Goal: Find specific page/section: Find specific page/section

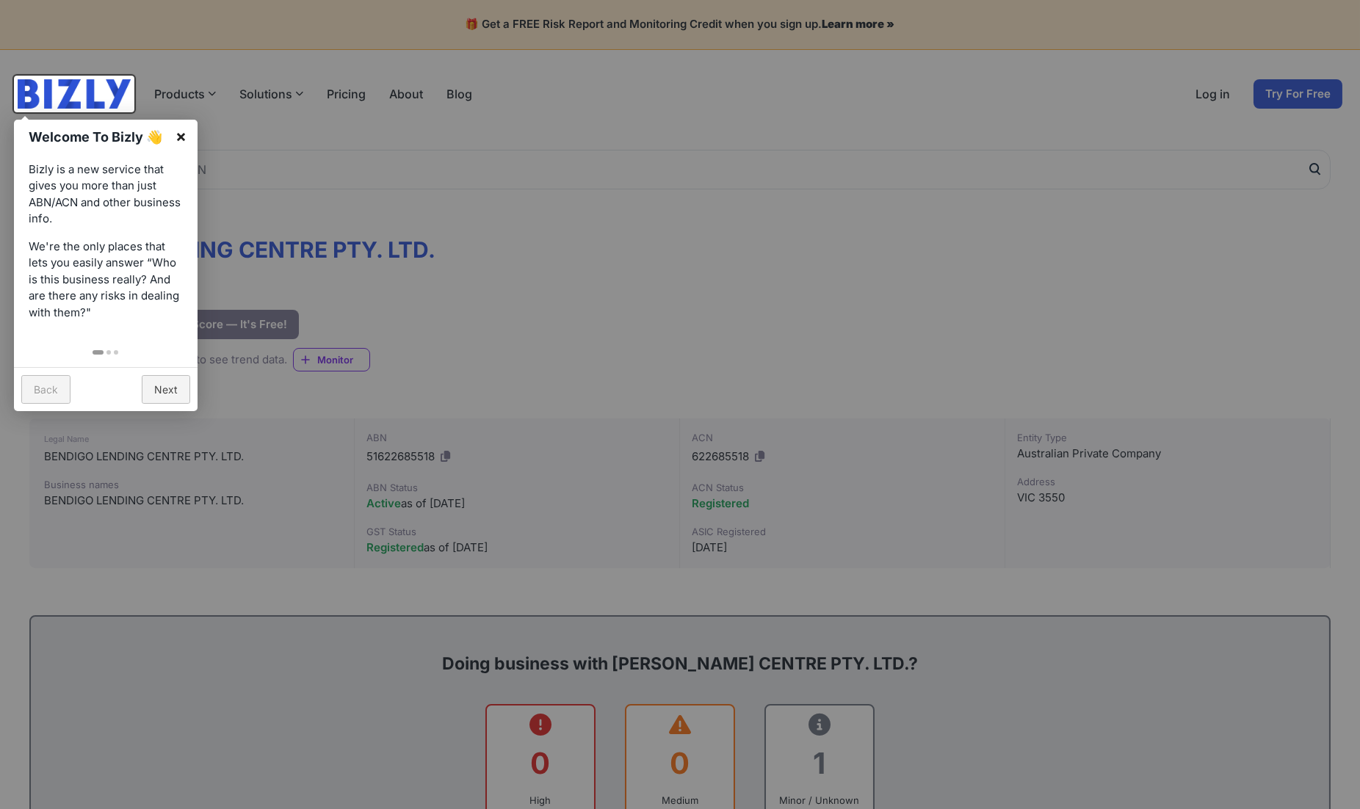
click at [179, 138] on link "×" at bounding box center [181, 136] width 33 height 33
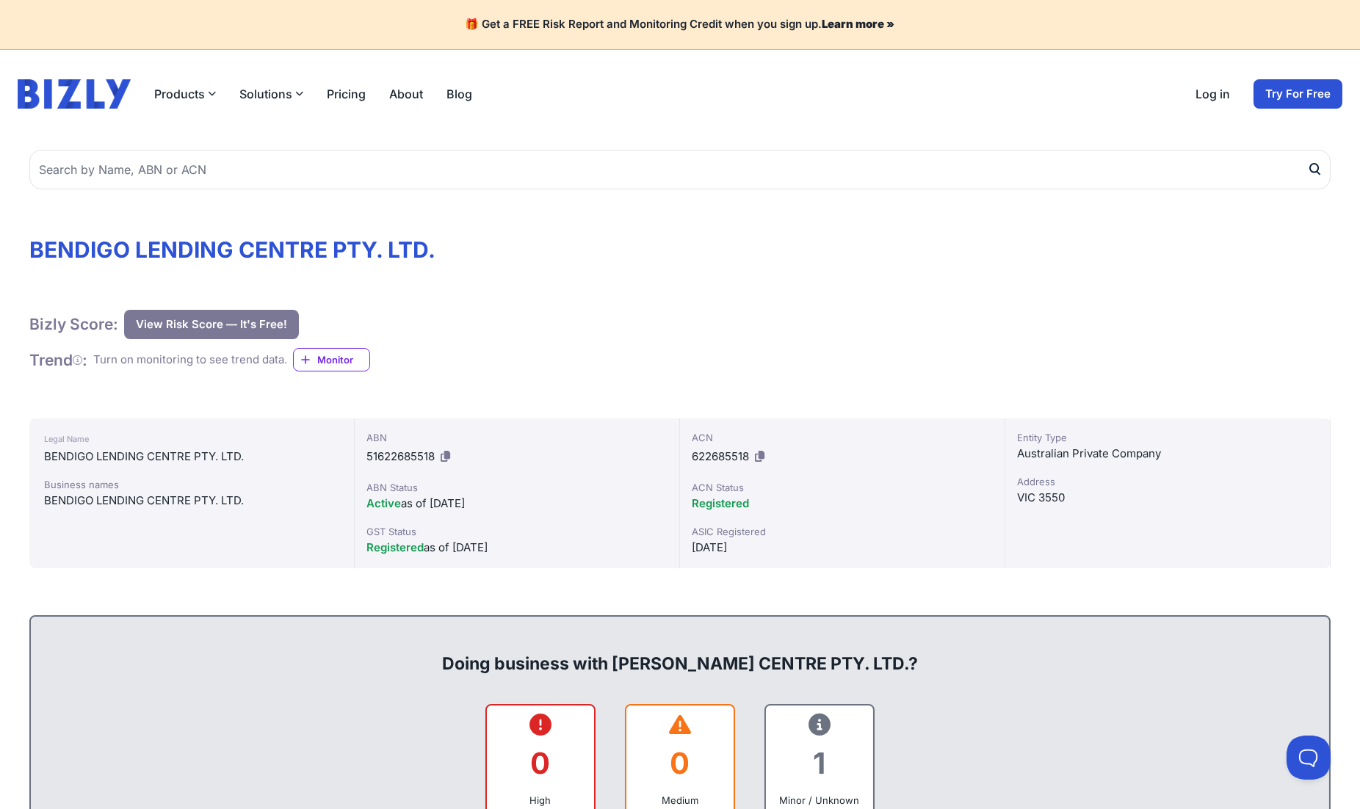
click at [79, 109] on header "Products Bizly Scores Free risk assessments Bizly Reports Detailed risk analysi…" at bounding box center [680, 94] width 1360 height 88
click at [89, 90] on img at bounding box center [74, 93] width 113 height 29
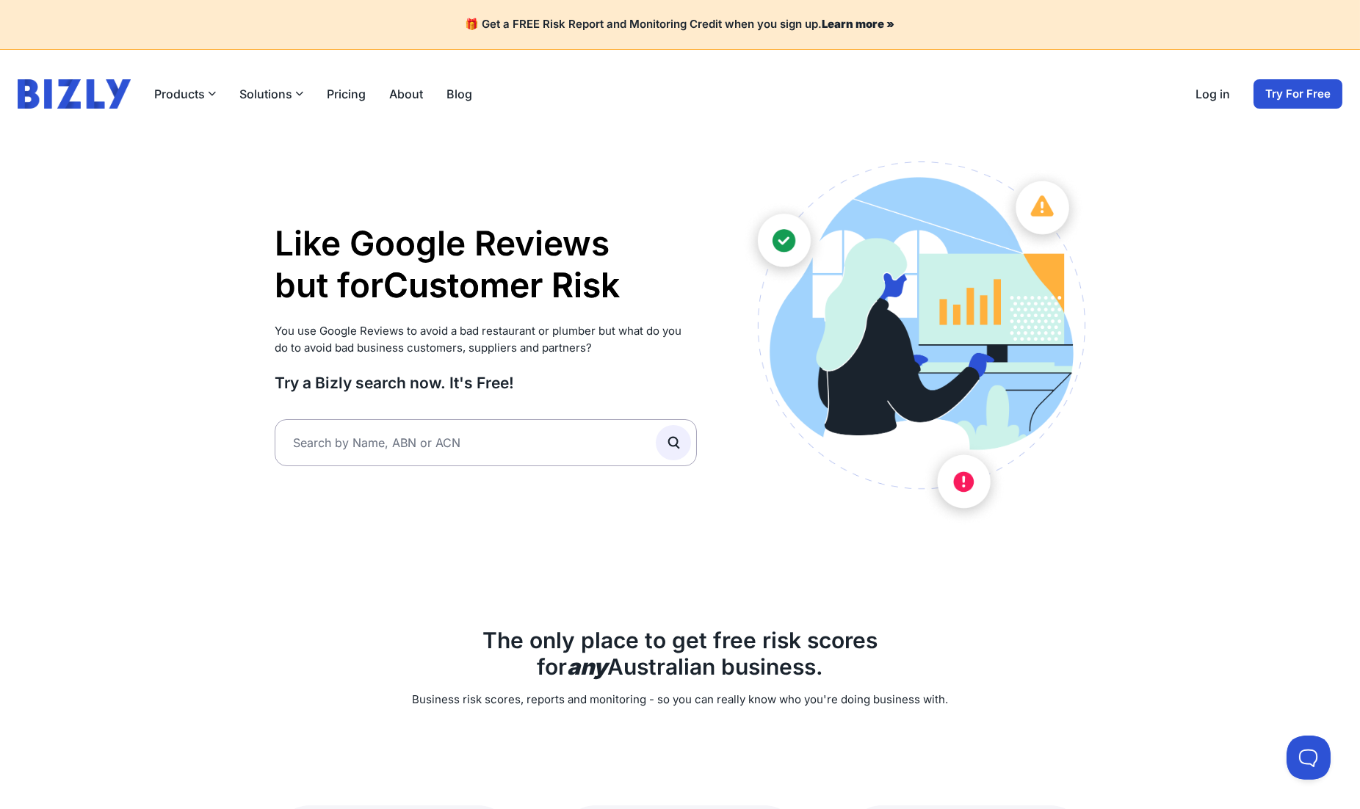
click at [425, 415] on div "Like Google Reviews but for Customer Risk Supplier Risk Partner Risk Customer R…" at bounding box center [486, 345] width 422 height 366
click at [433, 455] on input "text" at bounding box center [486, 442] width 422 height 47
type input "Bendigo"
click at [656, 425] on button "submit" at bounding box center [673, 442] width 35 height 35
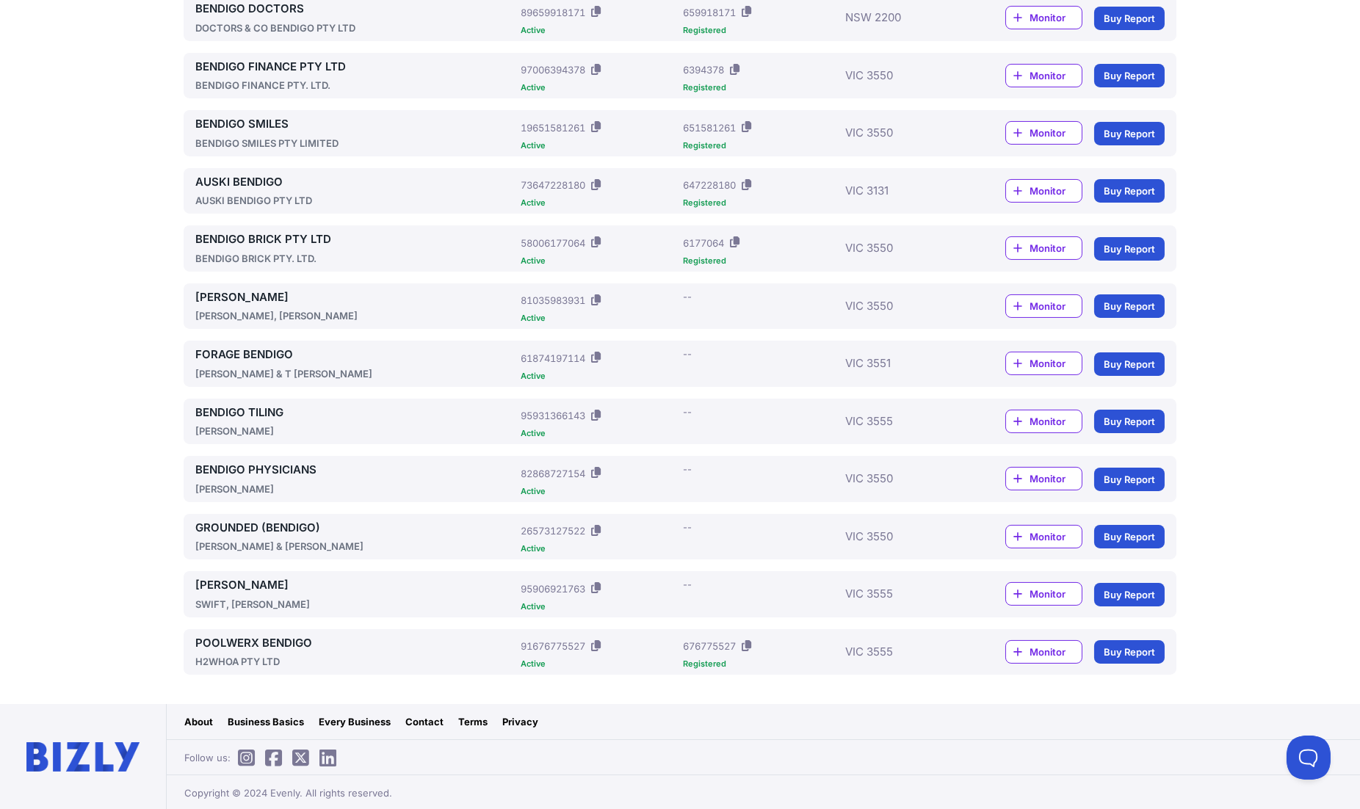
scroll to position [831, 0]
click at [277, 373] on div "[PERSON_NAME] & T [PERSON_NAME]" at bounding box center [354, 374] width 319 height 15
drag, startPoint x: 277, startPoint y: 373, endPoint x: 261, endPoint y: 375, distance: 15.6
click at [261, 375] on div "[PERSON_NAME] & T [PERSON_NAME]" at bounding box center [354, 374] width 319 height 15
drag, startPoint x: 261, startPoint y: 375, endPoint x: 360, endPoint y: 384, distance: 98.8
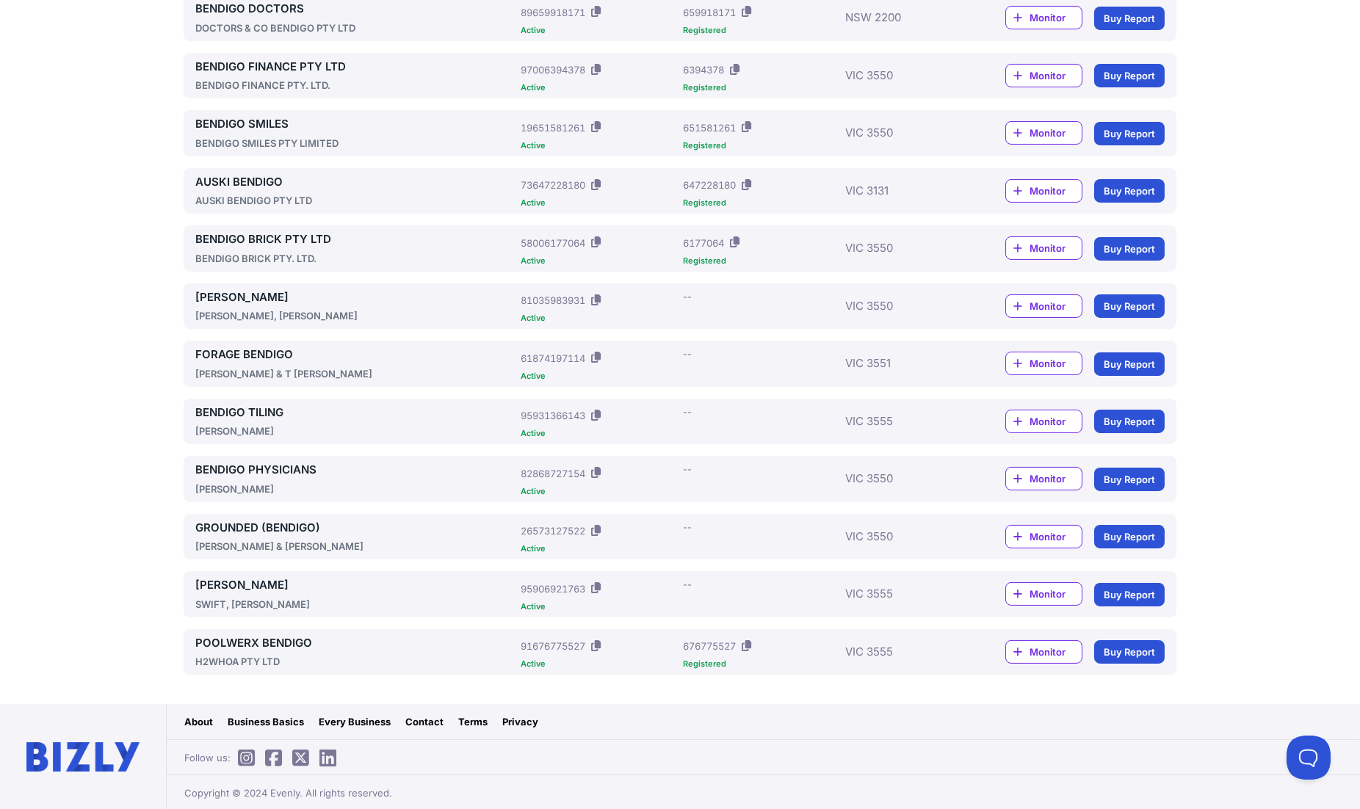
click at [360, 384] on div "FORAGE BENDIGO [PERSON_NAME] & T [PERSON_NAME] ABN: 61874197114 Active ACN: -- …" at bounding box center [680, 364] width 993 height 46
click at [347, 362] on link "FORAGE BENDIGO" at bounding box center [354, 355] width 319 height 17
